Goal: Task Accomplishment & Management: Manage account settings

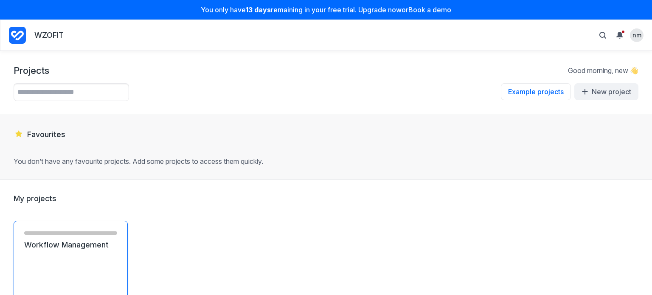
click at [70, 250] on link "Workflow Management" at bounding box center [70, 245] width 93 height 10
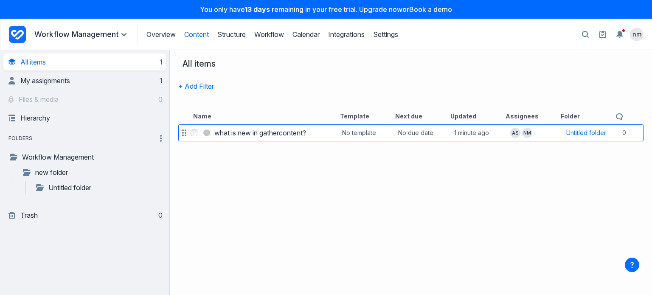
click at [296, 130] on h3 "what is new in gathercontent?" at bounding box center [260, 133] width 92 height 10
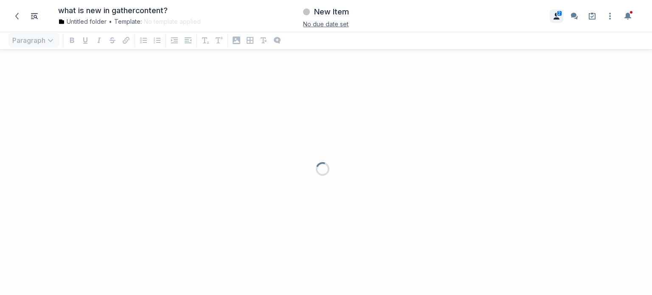
click at [554, 20] on button "2" at bounding box center [557, 16] width 14 height 14
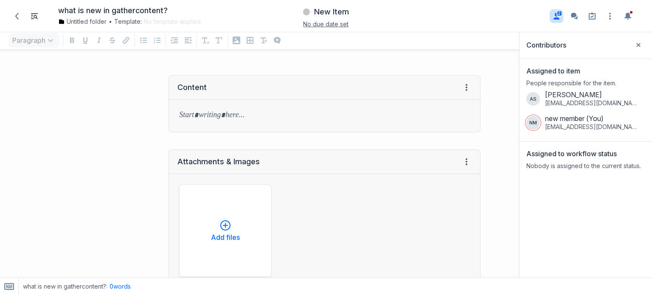
click at [603, 160] on div "Assigned to workflow status" at bounding box center [571, 156] width 90 height 14
click at [578, 163] on p "Nobody is assigned to the current status." at bounding box center [585, 166] width 119 height 8
click at [579, 148] on div "Assigned to workflow status Nobody is assigned to the current status." at bounding box center [586, 159] width 132 height 35
click at [578, 166] on p "Nobody is assigned to the current status." at bounding box center [585, 166] width 119 height 8
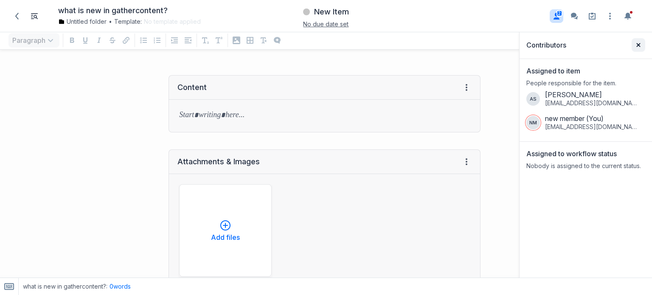
click at [638, 43] on icon "Close sidebar" at bounding box center [638, 45] width 4 height 4
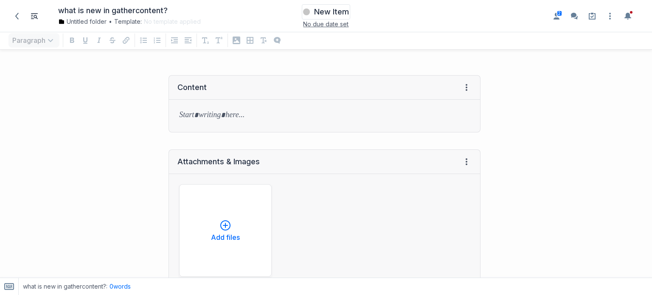
click at [320, 13] on span "New Item" at bounding box center [331, 12] width 35 height 10
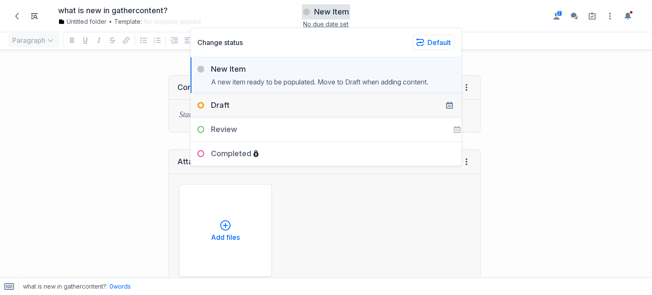
click at [320, 107] on div "Draft" at bounding box center [326, 101] width 271 height 17
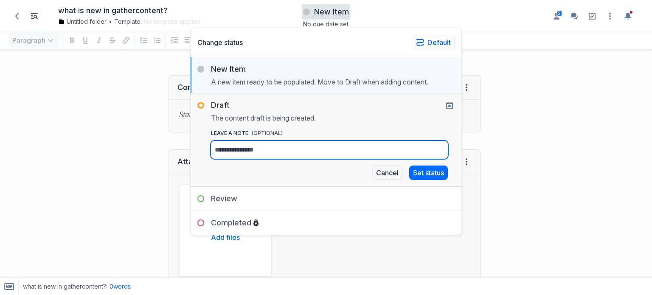
click at [314, 149] on textarea "leave a Note (OPTIONAL)" at bounding box center [329, 150] width 237 height 18
type textarea "*"
type textarea "**"
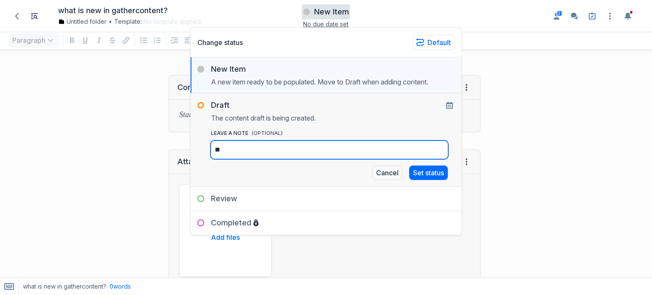
type textarea "***"
type textarea "****"
type textarea "*****"
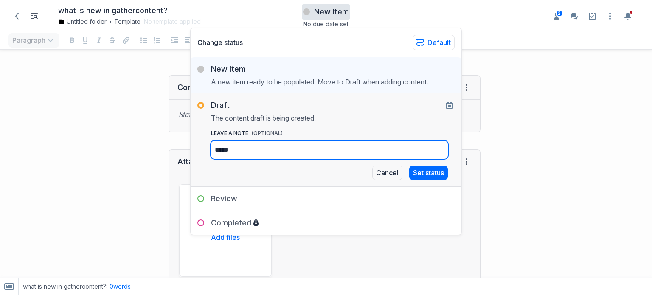
type textarea "*****"
type textarea "******"
type textarea "*******"
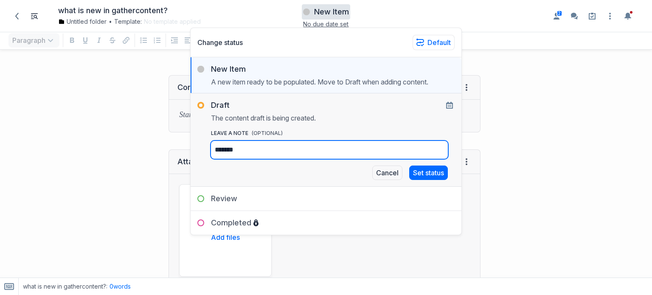
type textarea "********"
type textarea "*********"
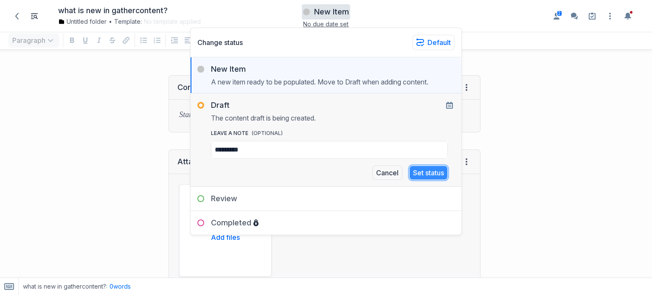
click at [414, 176] on button "Set status" at bounding box center [428, 173] width 39 height 14
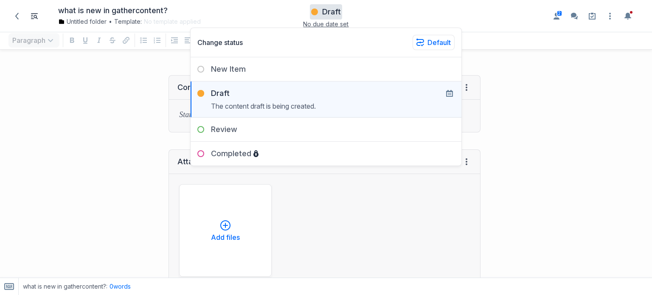
click at [525, 118] on div at bounding box center [570, 249] width 163 height 365
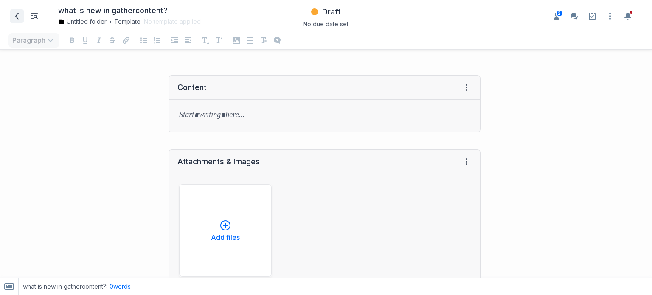
click at [14, 14] on icon at bounding box center [17, 16] width 7 height 7
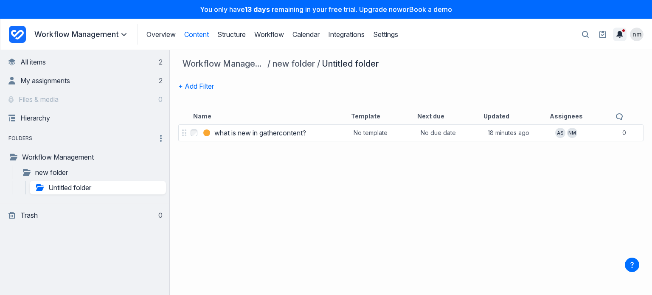
click at [617, 34] on icon "Toggle the notification sidebar" at bounding box center [620, 34] width 7 height 7
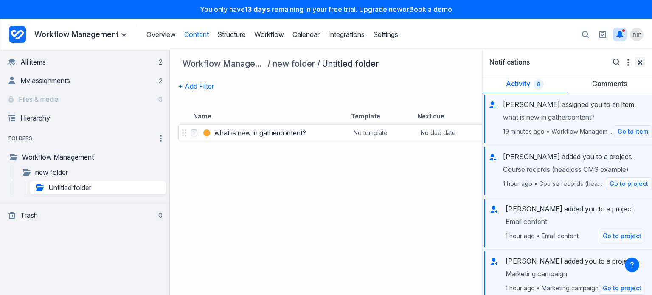
click at [638, 59] on span "Close" at bounding box center [640, 62] width 10 height 10
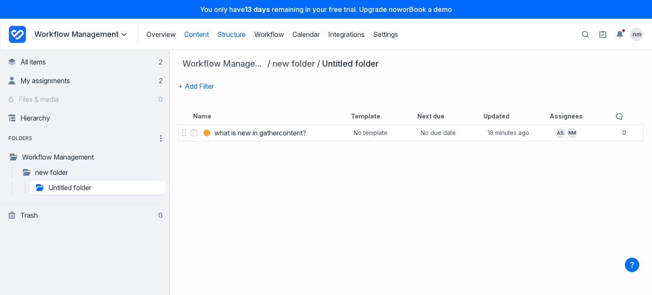
click at [231, 37] on link "Structure" at bounding box center [231, 34] width 28 height 8
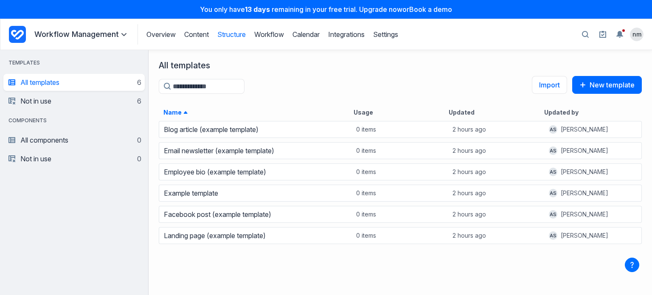
scroll to position [169, 497]
click at [209, 34] on link "Content" at bounding box center [196, 34] width 25 height 8
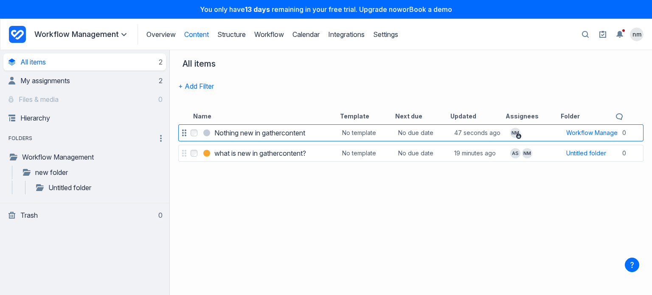
click at [231, 130] on h3 "Nothing new in gathercontent" at bounding box center [259, 133] width 91 height 10
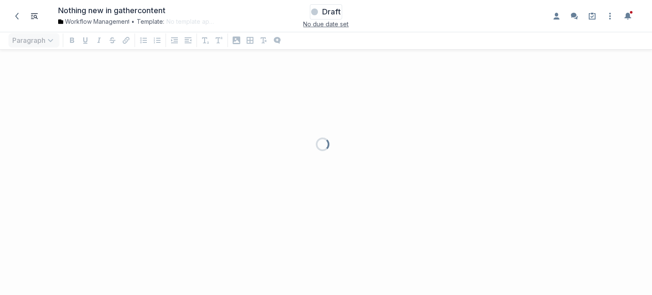
click at [331, 11] on span "Draft" at bounding box center [331, 12] width 19 height 10
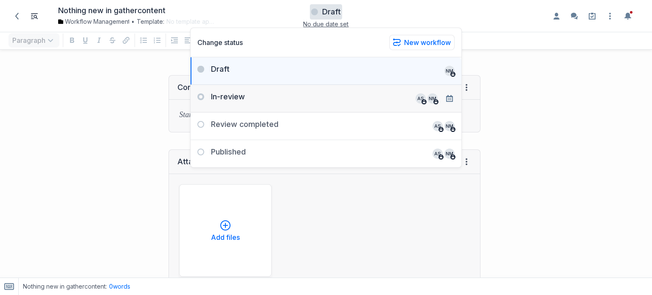
click at [270, 95] on div "In-review AS NM" at bounding box center [326, 95] width 271 height 20
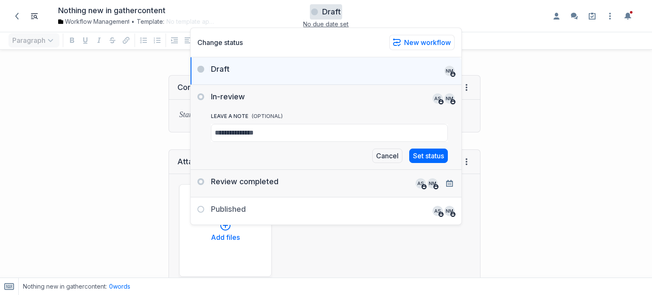
click at [303, 176] on div "Review completed AS NM" at bounding box center [326, 180] width 271 height 20
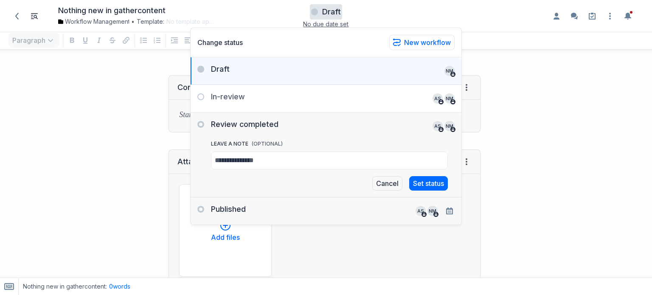
click at [307, 211] on div "Published AS NM" at bounding box center [326, 207] width 271 height 20
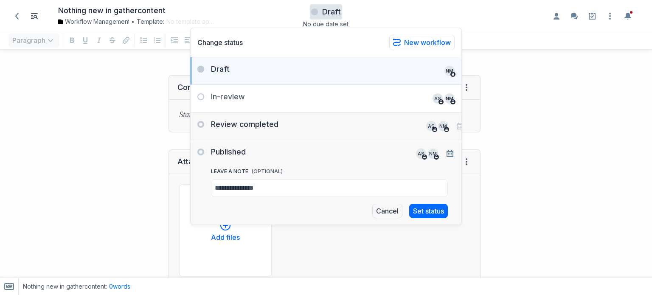
click at [310, 130] on div "Review completed AS NM" at bounding box center [326, 123] width 271 height 20
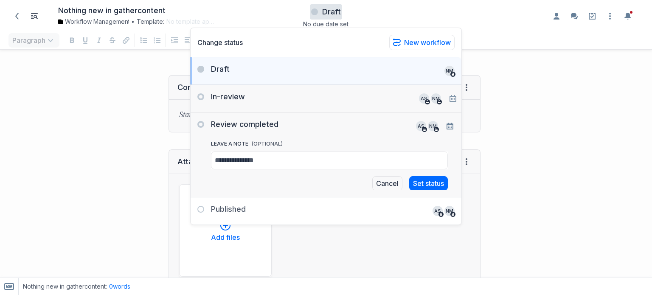
click at [312, 104] on div "In-review AS NM" at bounding box center [326, 95] width 271 height 20
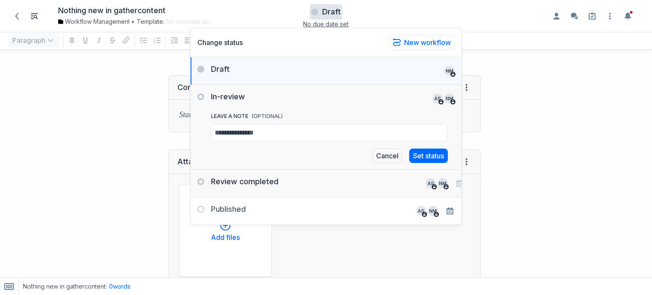
click at [324, 181] on div "Review completed AS NM" at bounding box center [326, 180] width 271 height 20
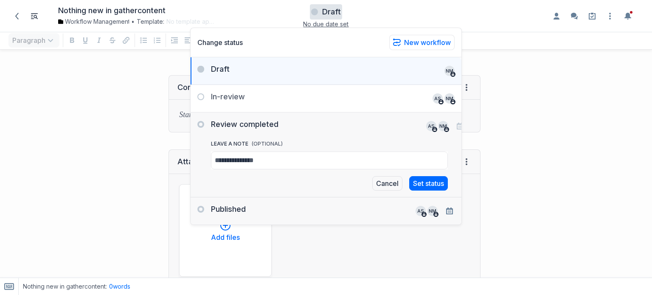
click at [321, 208] on div "Published AS NM" at bounding box center [326, 207] width 271 height 20
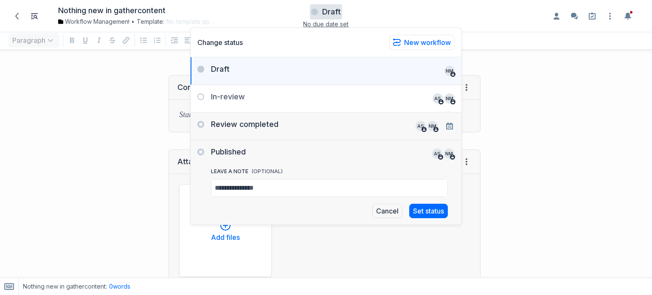
click at [325, 120] on div "Review completed AS NM" at bounding box center [326, 123] width 271 height 20
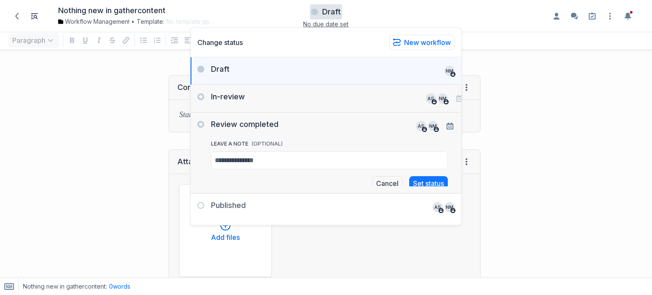
click at [327, 101] on div "In-review AS NM" at bounding box center [326, 95] width 271 height 20
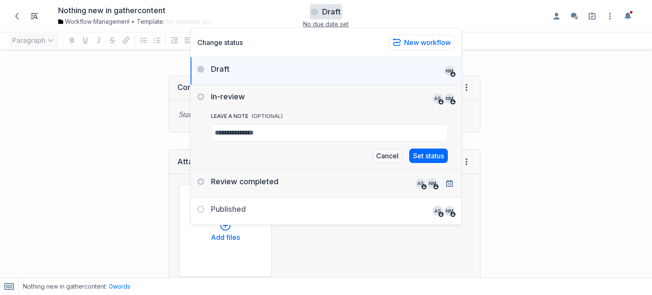
click at [383, 183] on div "Review completed AS NM" at bounding box center [326, 180] width 271 height 20
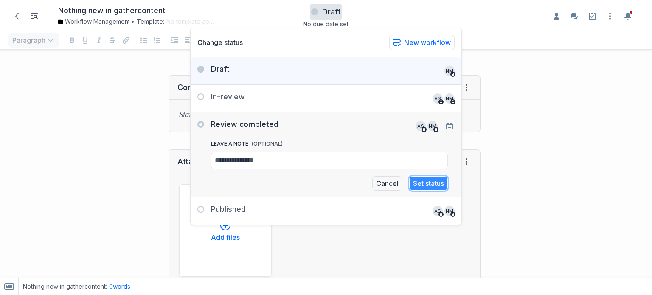
click at [421, 181] on button "Set status" at bounding box center [428, 183] width 39 height 14
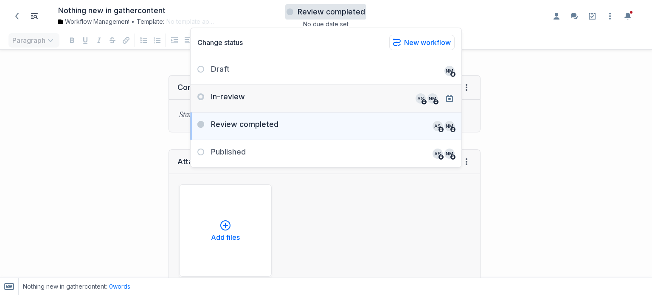
click at [354, 95] on div "In-review AS NM" at bounding box center [326, 95] width 271 height 20
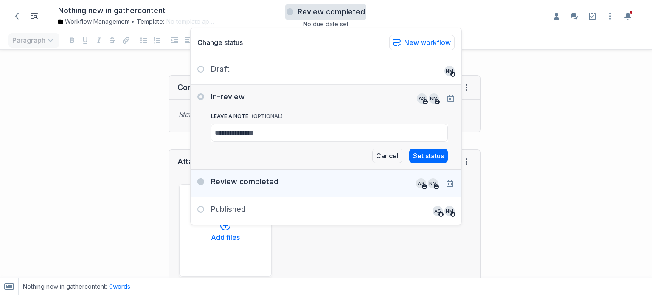
click at [358, 185] on div "Review completed AS NM" at bounding box center [326, 180] width 271 height 20
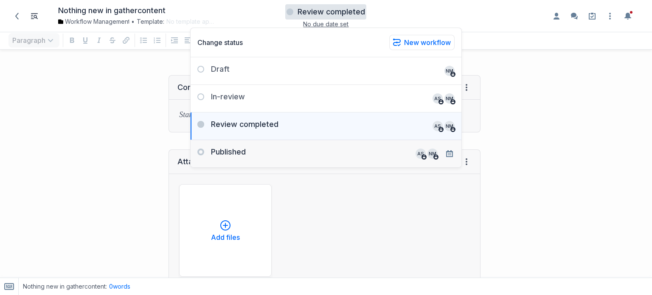
click at [379, 147] on div "Published AS NM" at bounding box center [326, 150] width 271 height 20
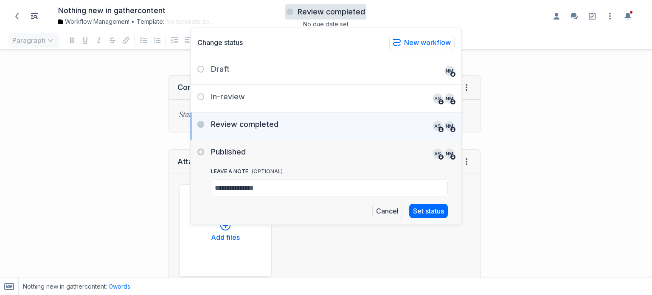
click at [564, 147] on div at bounding box center [570, 249] width 163 height 365
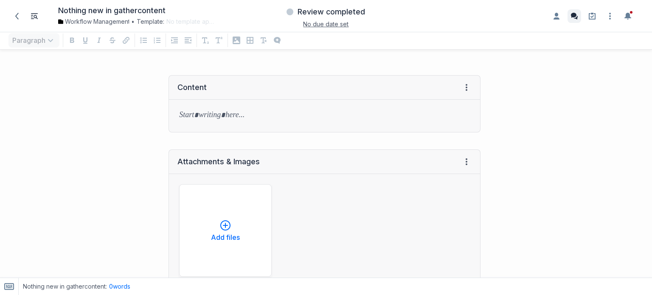
click at [581, 19] on button "Enable the commenting sidebar" at bounding box center [575, 16] width 14 height 14
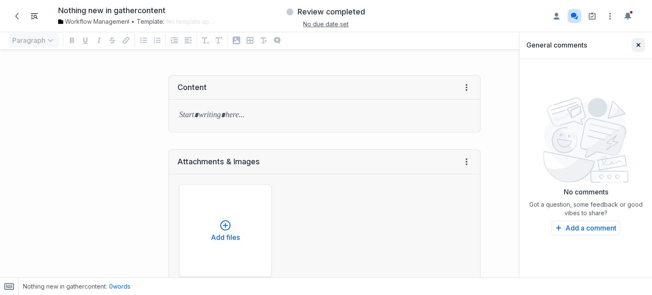
click at [642, 44] on button "Close sidebar" at bounding box center [639, 45] width 14 height 14
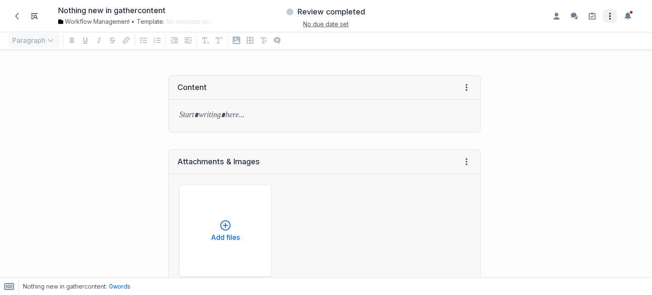
click at [605, 15] on icon "Open item settings" at bounding box center [610, 16] width 10 height 10
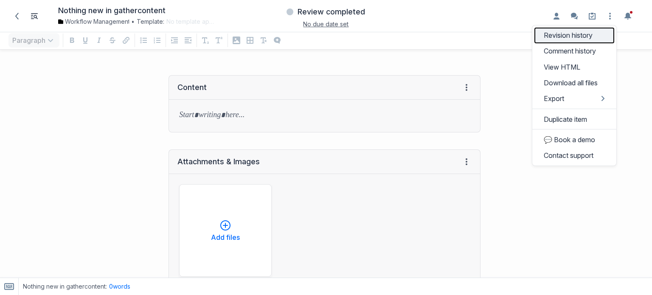
click at [578, 34] on link "Revision history" at bounding box center [575, 36] width 80 height 16
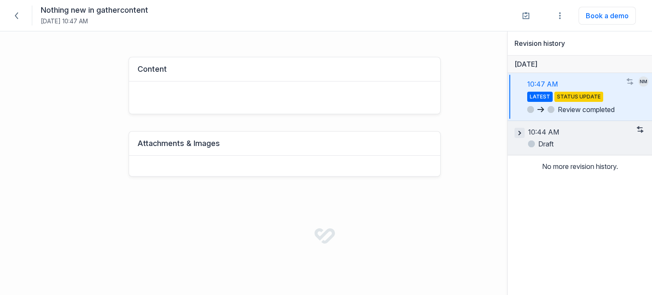
click at [517, 133] on button "button" at bounding box center [520, 133] width 10 height 10
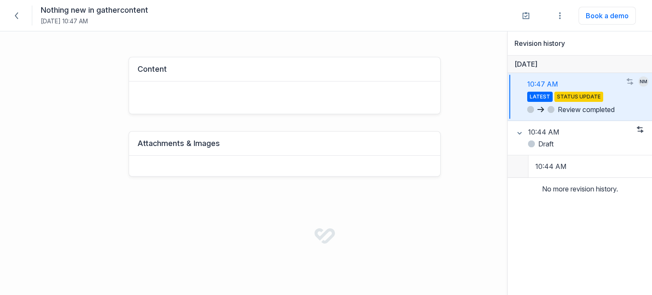
click at [597, 80] on div "10:47 AM" at bounding box center [586, 84] width 118 height 8
click at [565, 16] on icon "button" at bounding box center [560, 16] width 10 height 10
click at [20, 17] on span at bounding box center [17, 16] width 14 height 14
